Goal: Information Seeking & Learning: Learn about a topic

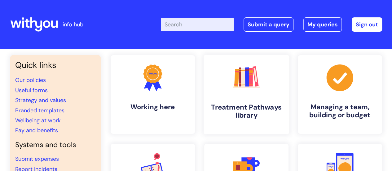
click at [246, 109] on h4 "Treatment Pathways library" at bounding box center [247, 111] width 76 height 17
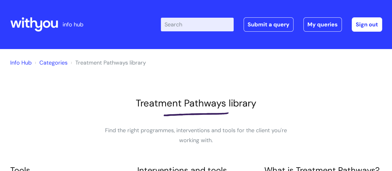
click at [192, 25] on input "Enter your search term here..." at bounding box center [197, 25] width 73 height 14
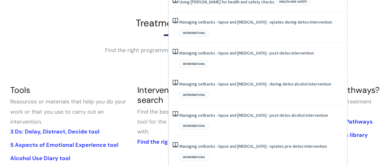
scroll to position [81, 0]
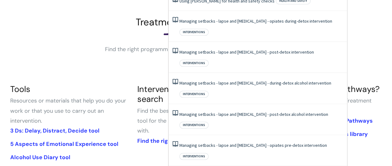
type input "maintenance"
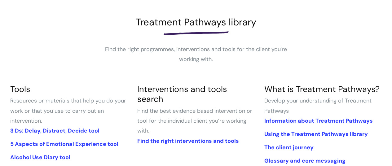
click at [295, 146] on link "The client journey" at bounding box center [288, 147] width 49 height 7
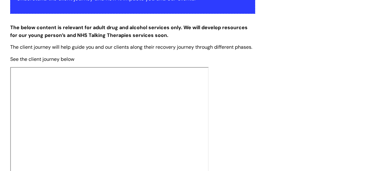
scroll to position [145, 0]
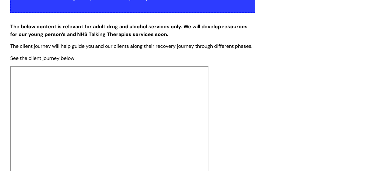
drag, startPoint x: 394, startPoint y: 28, endPoint x: 391, endPoint y: 57, distance: 28.8
